Goal: Transaction & Acquisition: Download file/media

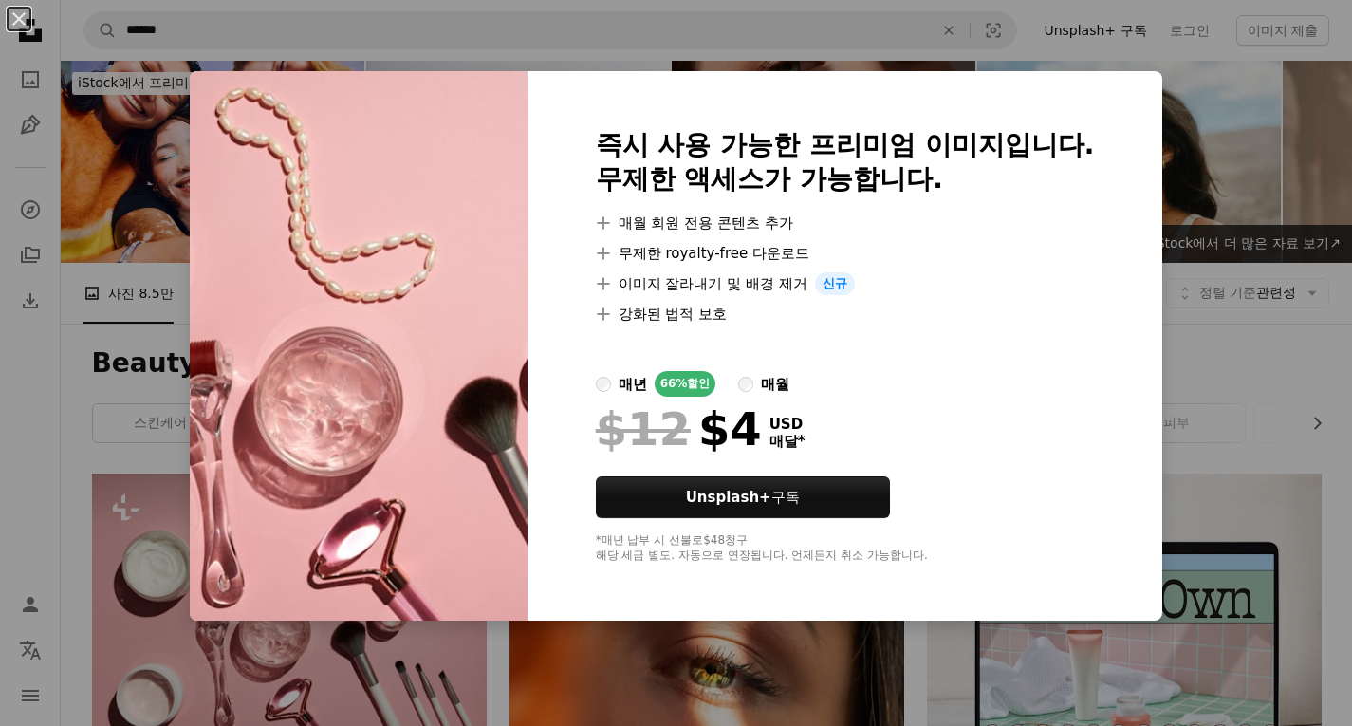
scroll to position [285, 0]
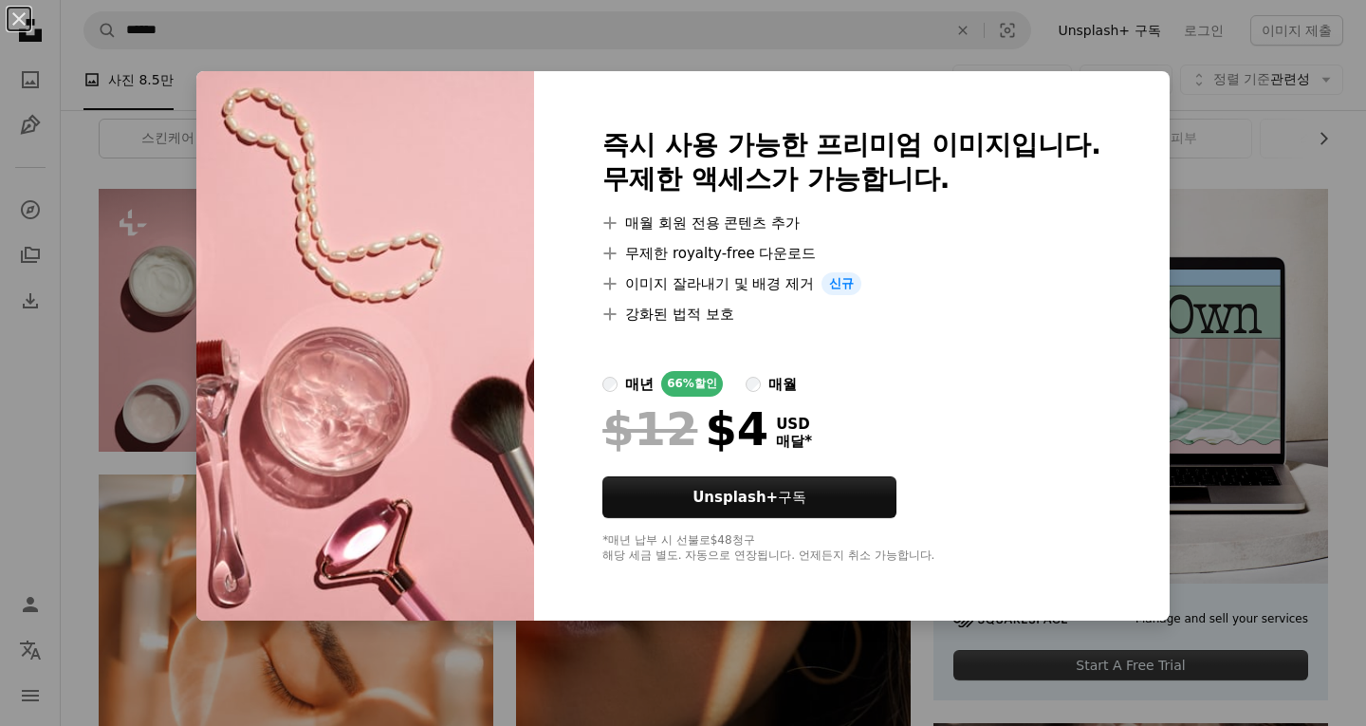
click at [114, 306] on div "An X shape 즉시 사용 가능한 프리미엄 이미지입니다. 무제한 액세스가 가능합니다. A plus sign 매월 회원 전용 콘텐츠 추가 A…" at bounding box center [683, 363] width 1366 height 726
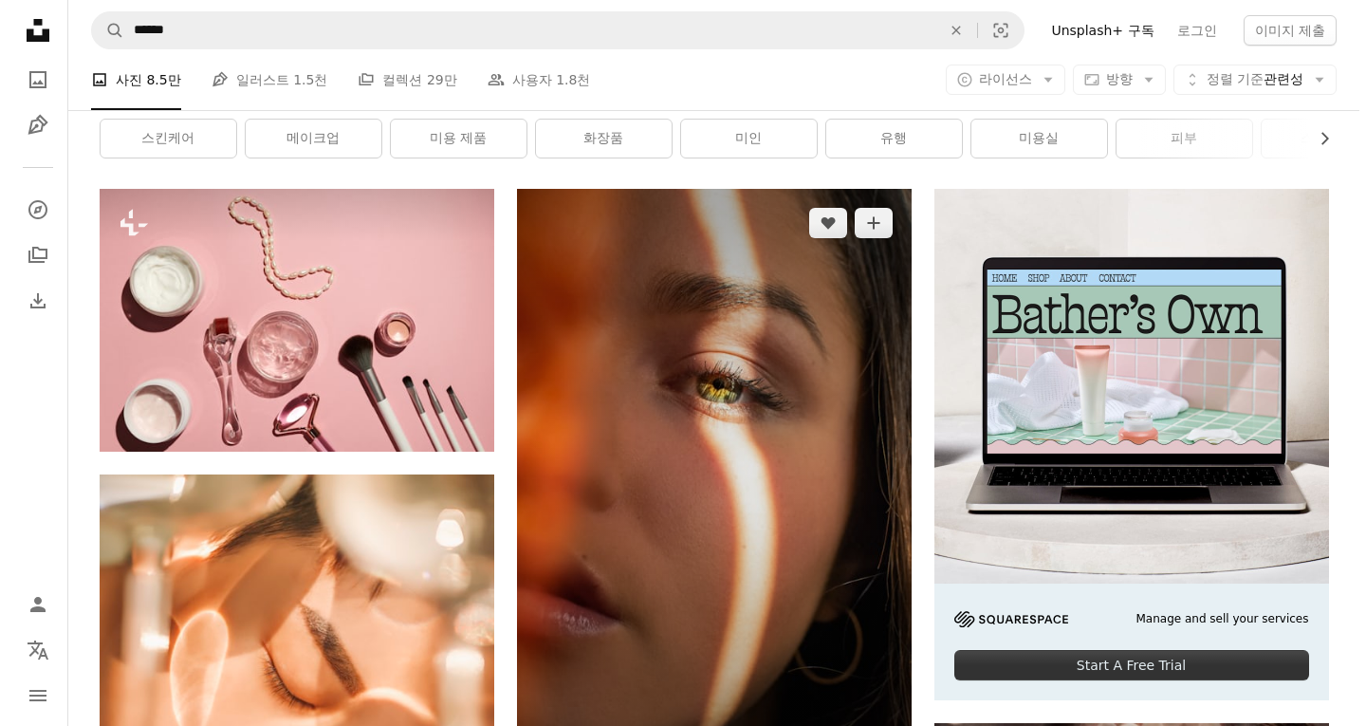
scroll to position [759, 0]
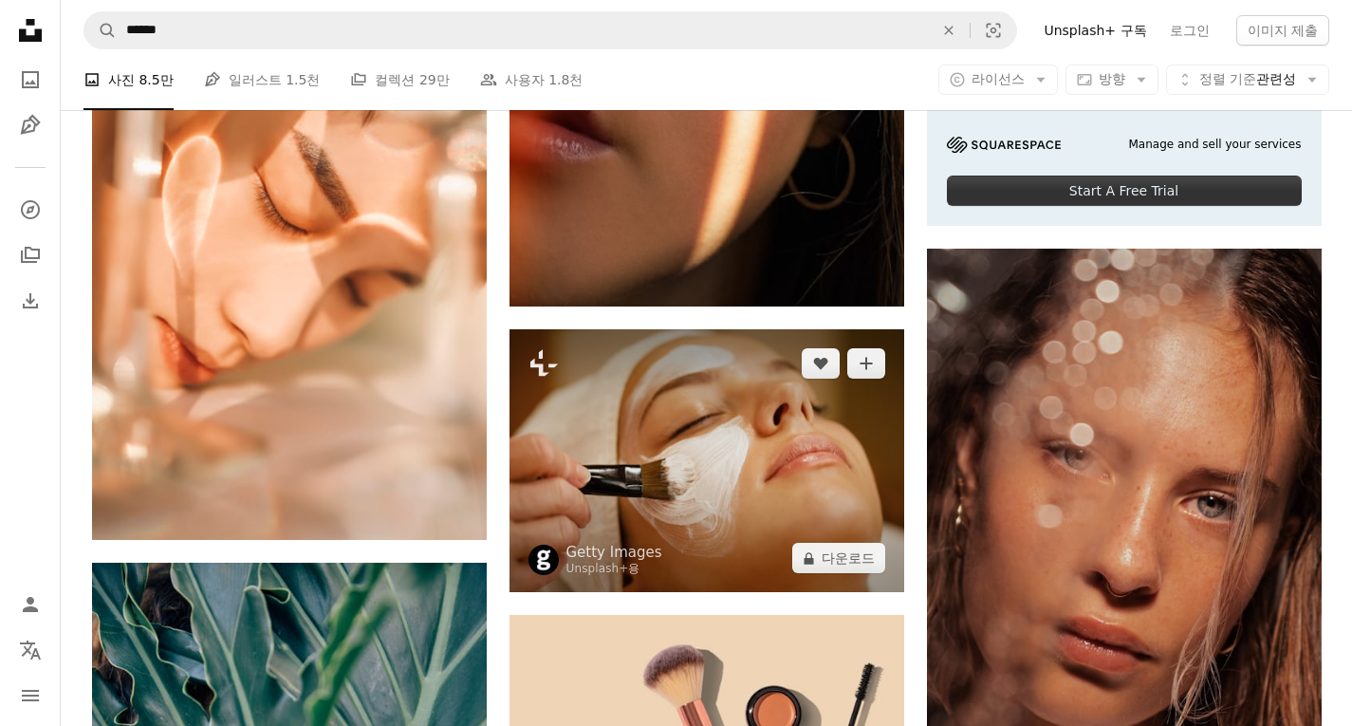
click at [727, 448] on img at bounding box center [707, 460] width 395 height 263
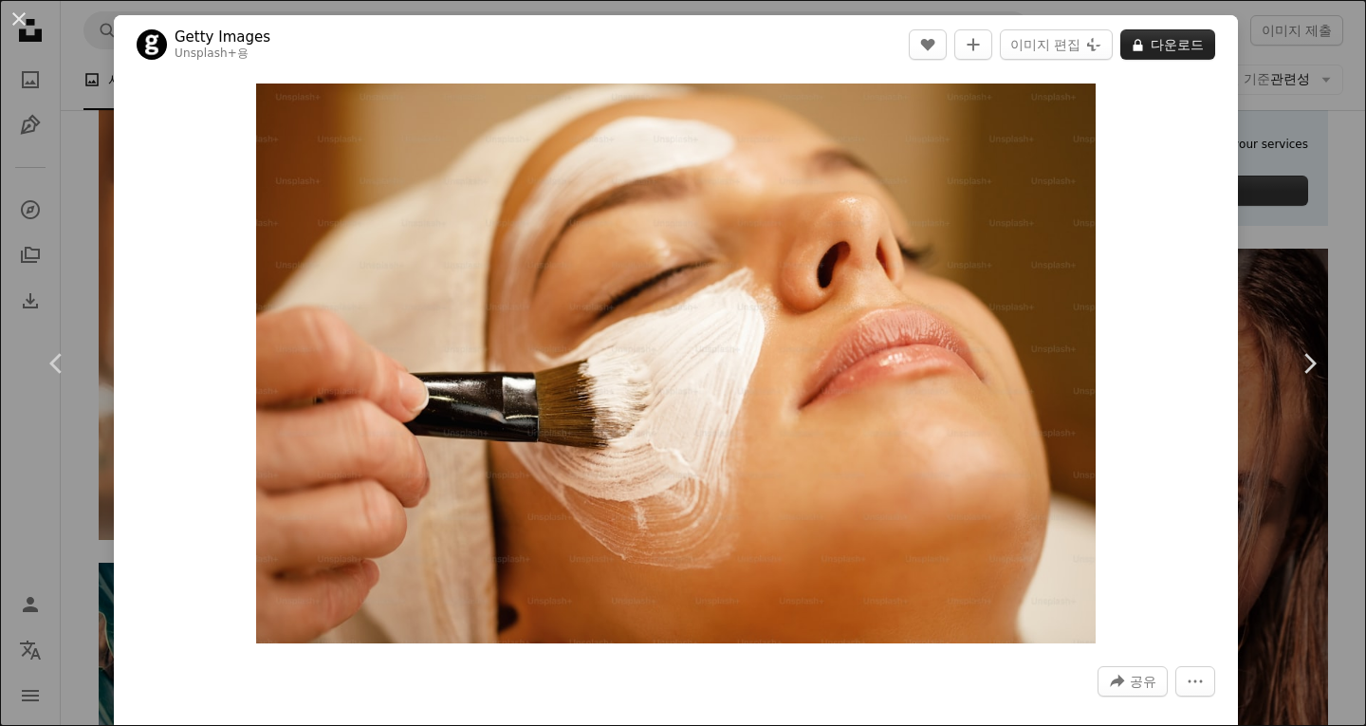
click at [1152, 48] on button "A lock 다운로드" at bounding box center [1168, 44] width 95 height 30
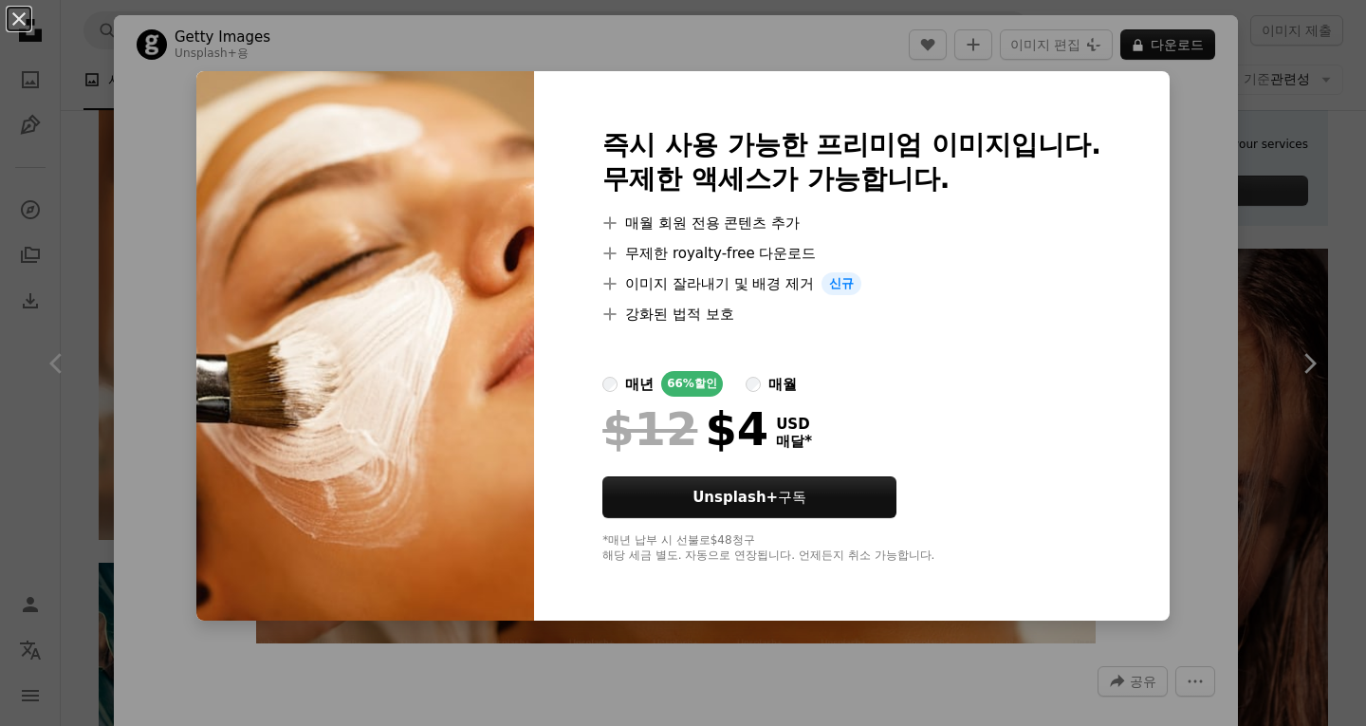
click at [1252, 122] on div "An X shape 즉시 사용 가능한 프리미엄 이미지입니다. 무제한 액세스가 가능합니다. A plus sign 매월 회원 전용 콘텐츠 추가 A…" at bounding box center [683, 363] width 1366 height 726
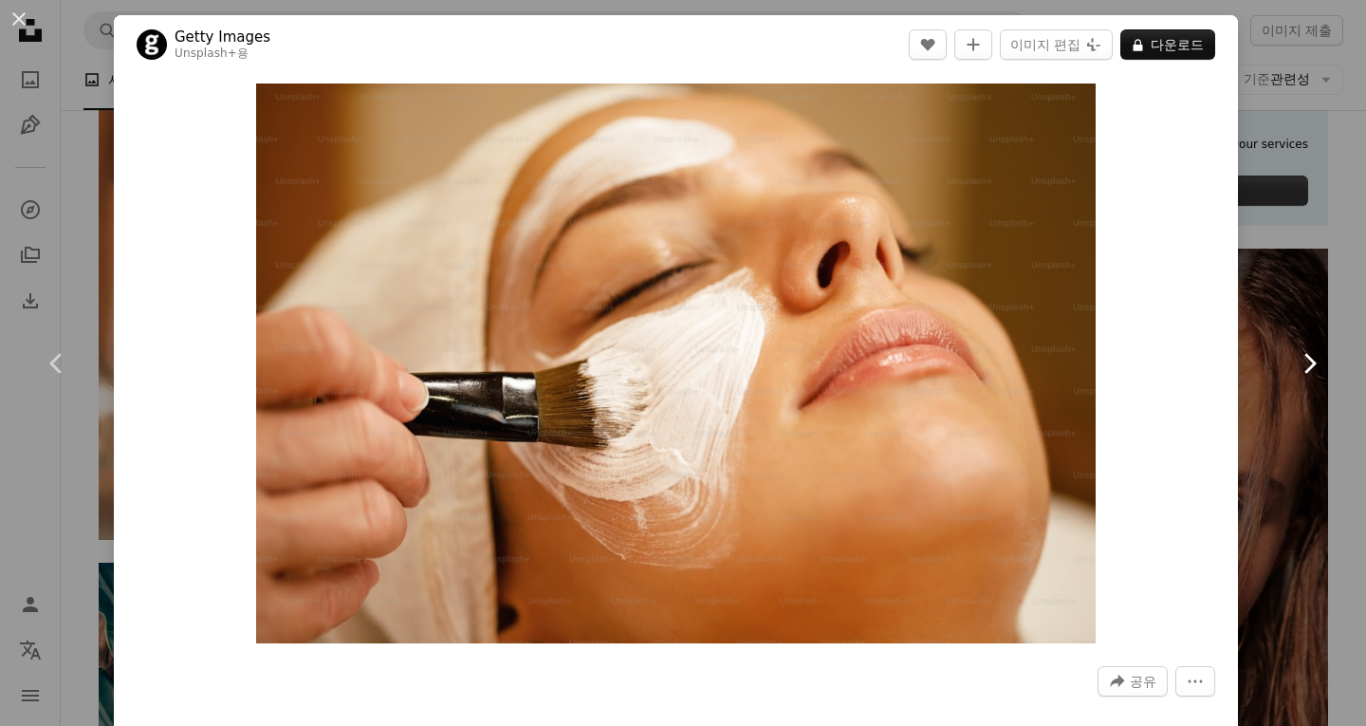
click at [1259, 272] on link "Chevron right" at bounding box center [1309, 363] width 114 height 182
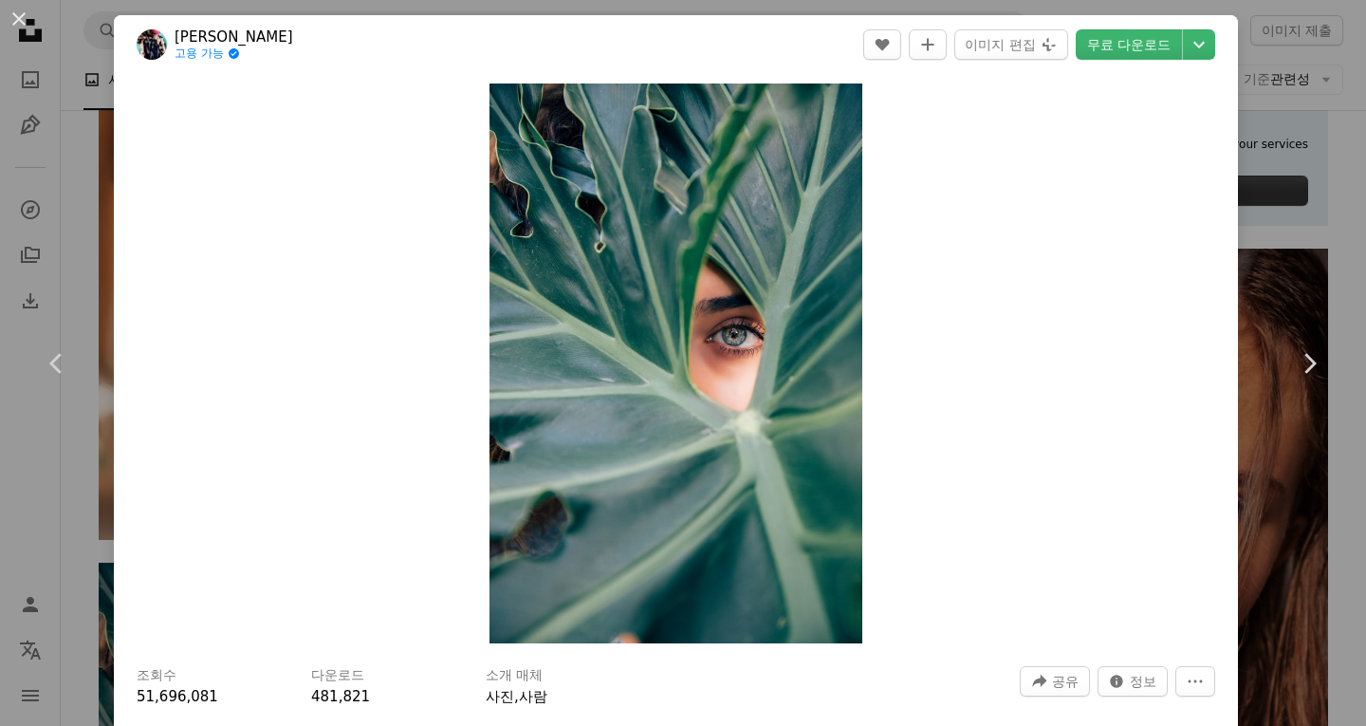
click at [1250, 172] on div "An X shape Chevron left Chevron right [PERSON_NAME] 고용 가능 A checkmark inside of…" at bounding box center [683, 363] width 1366 height 726
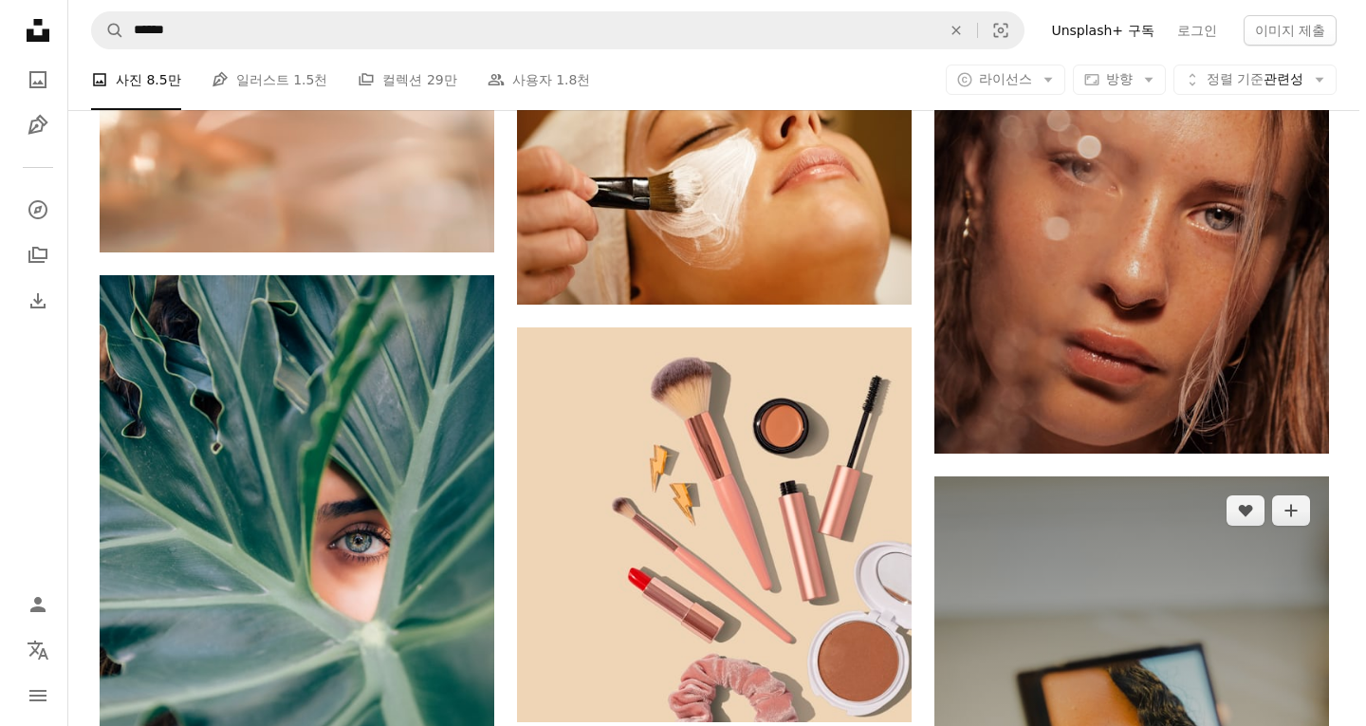
scroll to position [1139, 0]
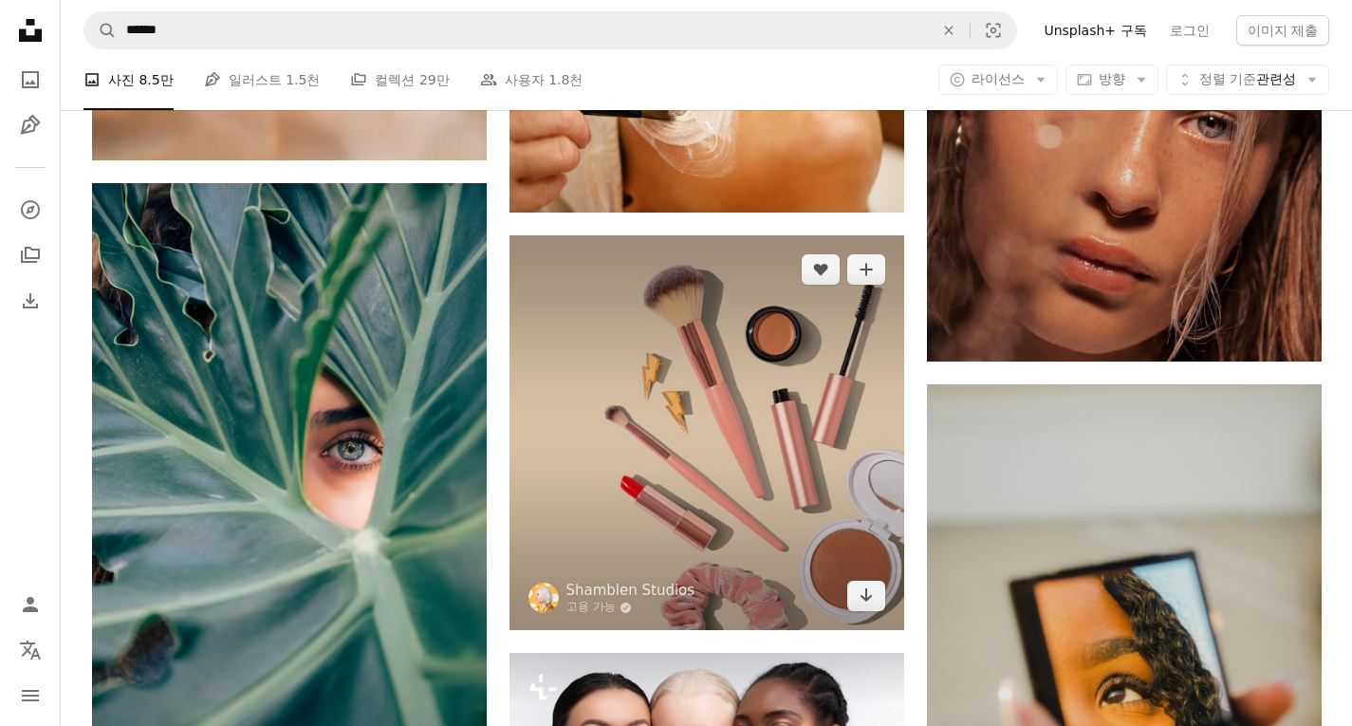
click at [728, 477] on img at bounding box center [707, 432] width 395 height 395
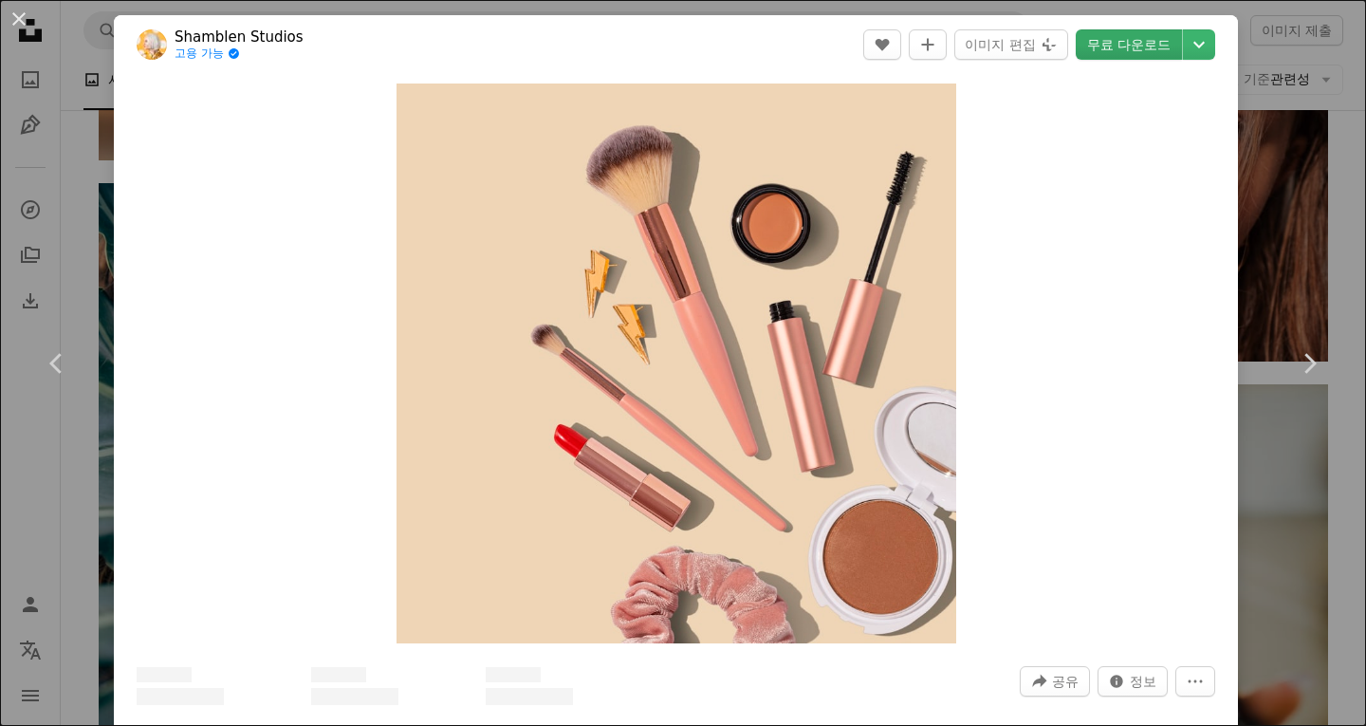
click at [1125, 39] on link "무료 다운로드" at bounding box center [1129, 44] width 106 height 30
